Goal: Information Seeking & Learning: Learn about a topic

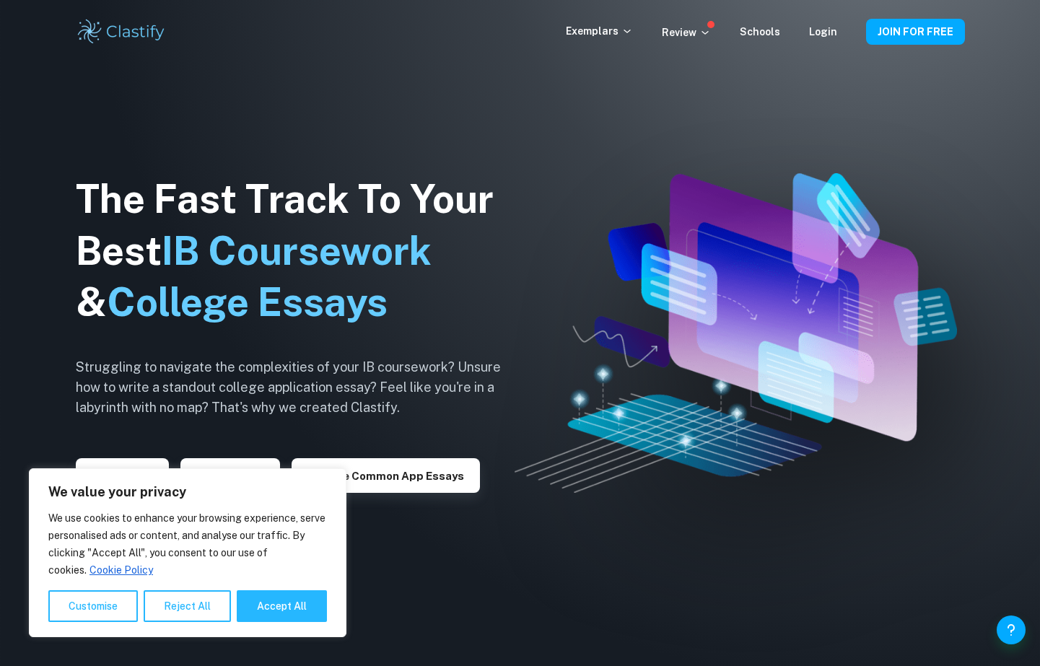
click at [577, 663] on img at bounding box center [520, 333] width 1040 height 666
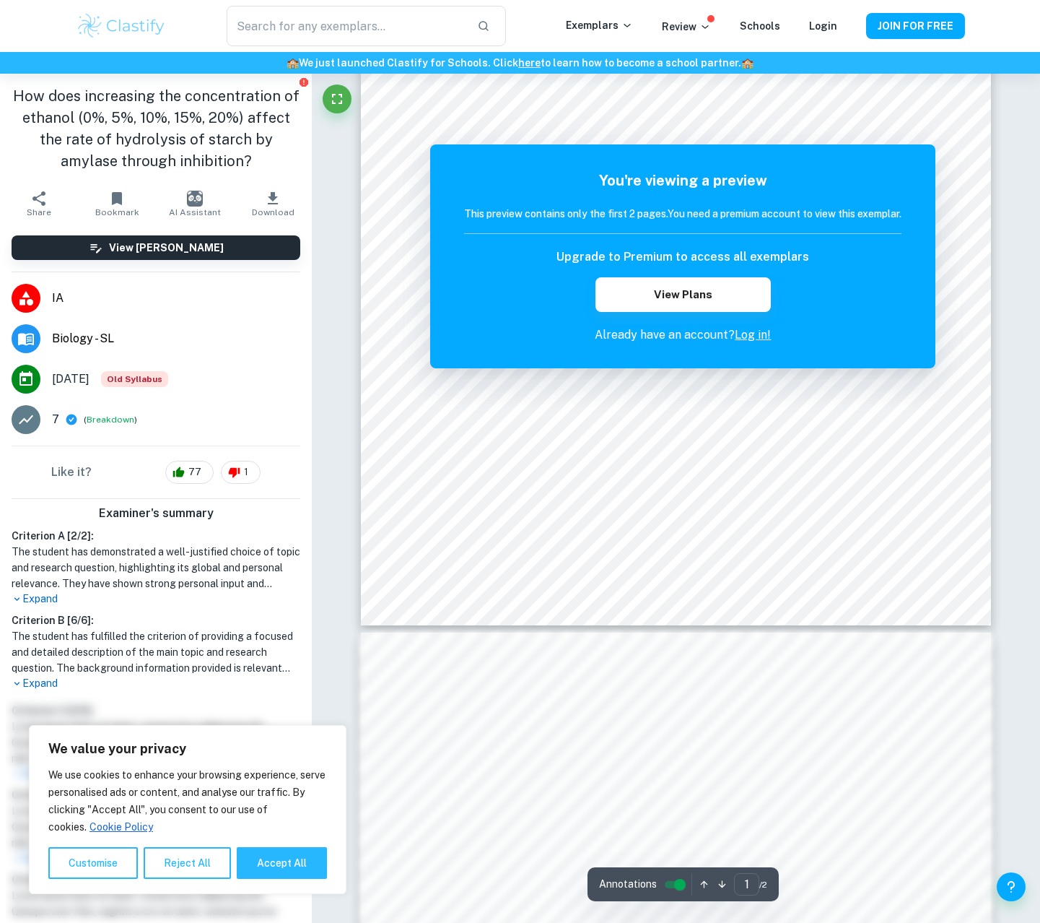
scroll to position [289, 0]
